Goal: Find specific page/section: Find specific page/section

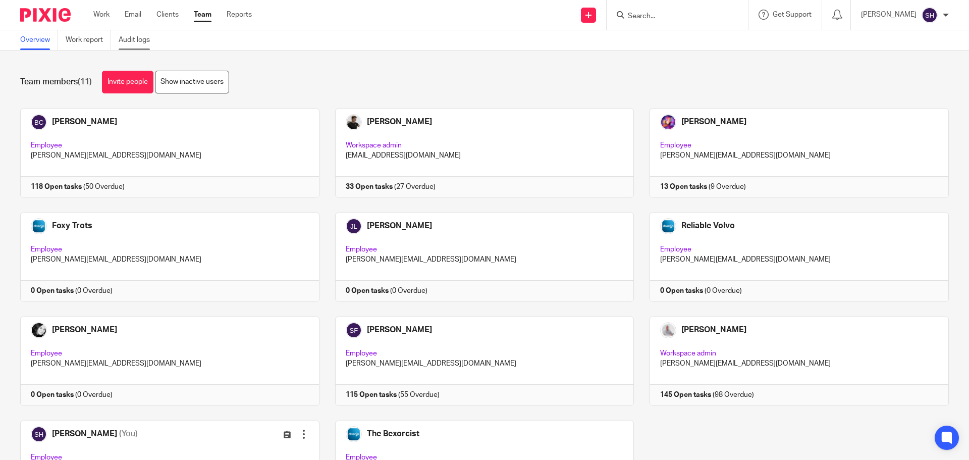
click at [135, 43] on link "Audit logs" at bounding box center [138, 40] width 39 height 20
